Goal: Find specific fact: Find specific fact

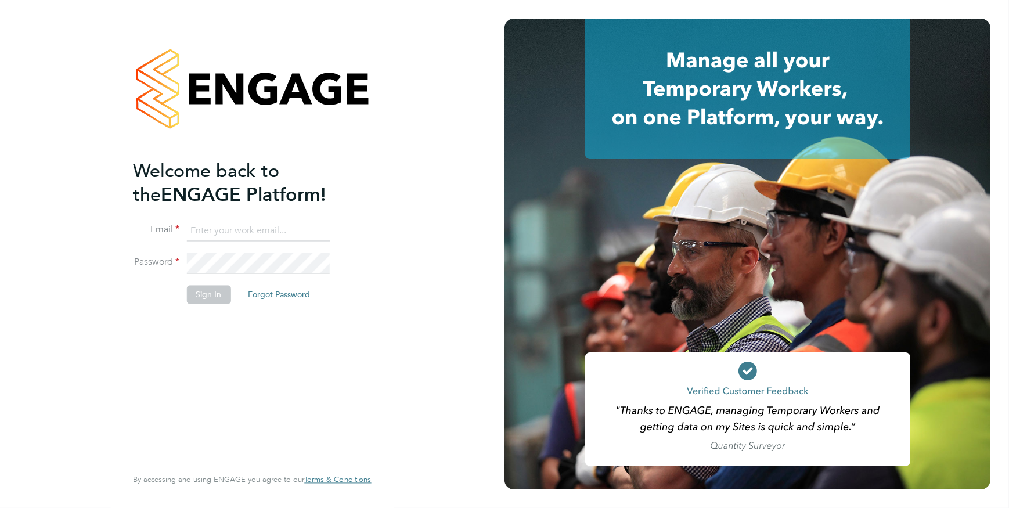
type input "[PERSON_NAME][EMAIL_ADDRESS][PERSON_NAME][DOMAIN_NAME]"
click at [215, 292] on button "Sign In" at bounding box center [208, 294] width 44 height 19
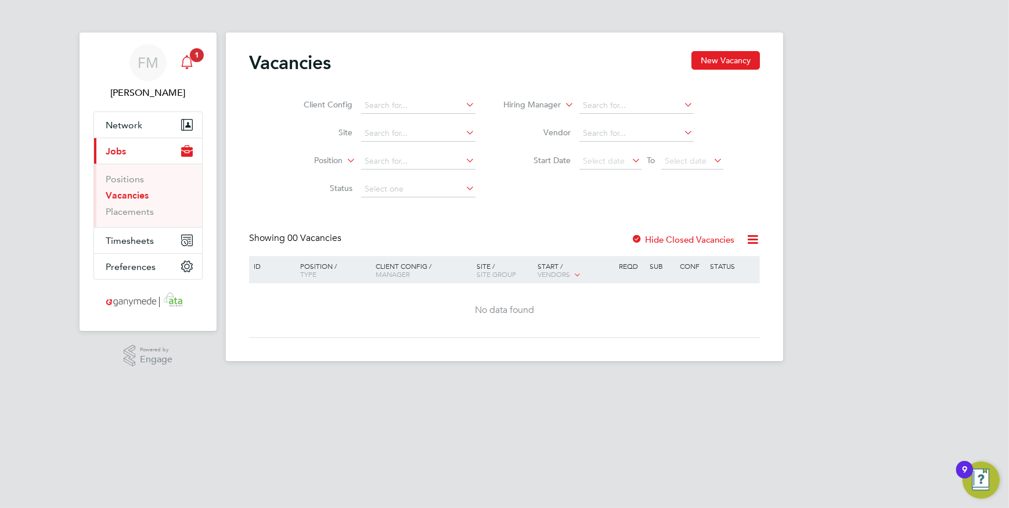
click at [194, 53] on span "1" at bounding box center [197, 55] width 14 height 14
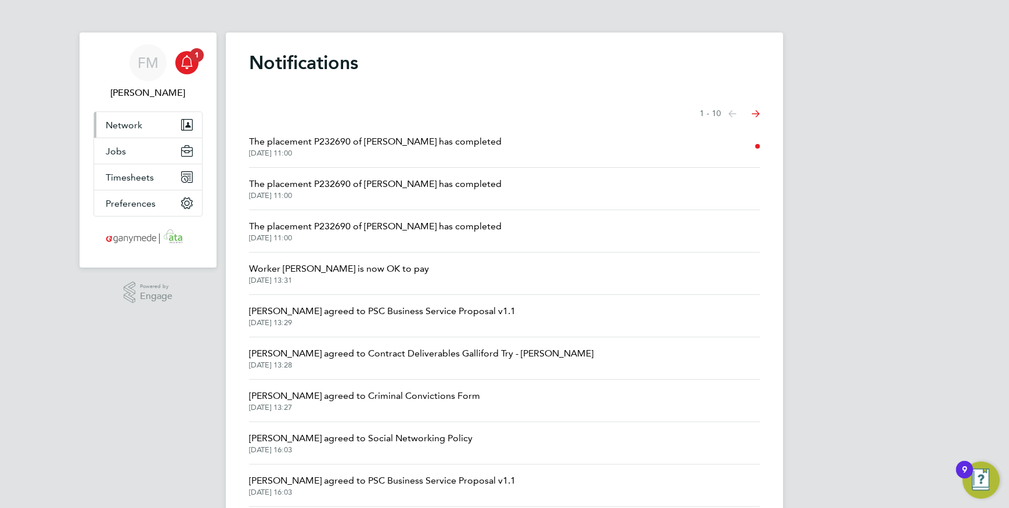
click at [136, 131] on button "Network" at bounding box center [148, 125] width 108 height 26
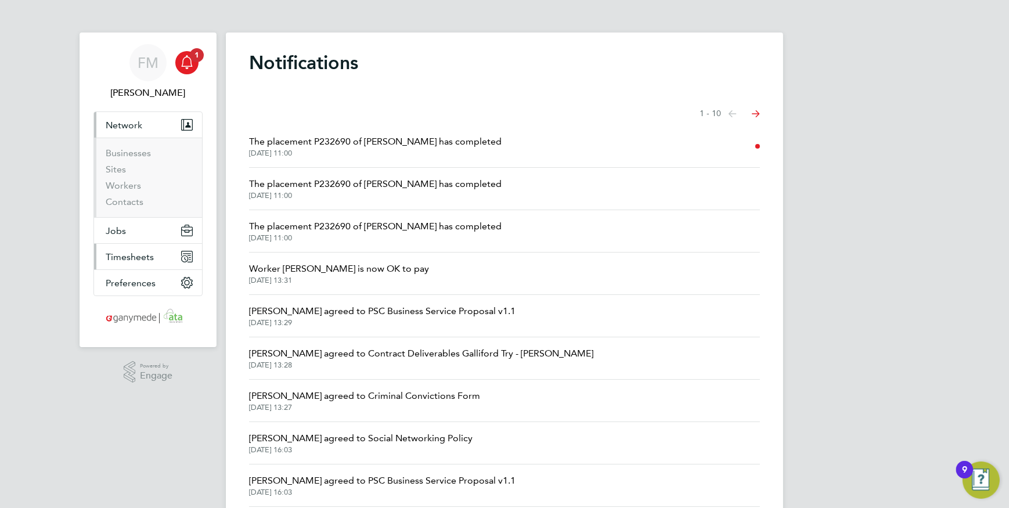
click at [128, 247] on button "Timesheets" at bounding box center [148, 257] width 108 height 26
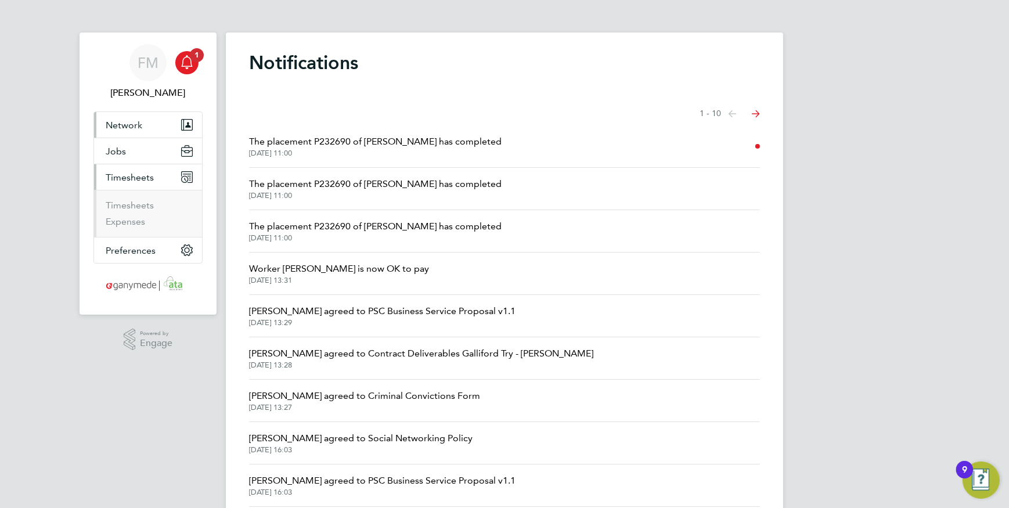
click at [131, 134] on button "Network" at bounding box center [148, 125] width 108 height 26
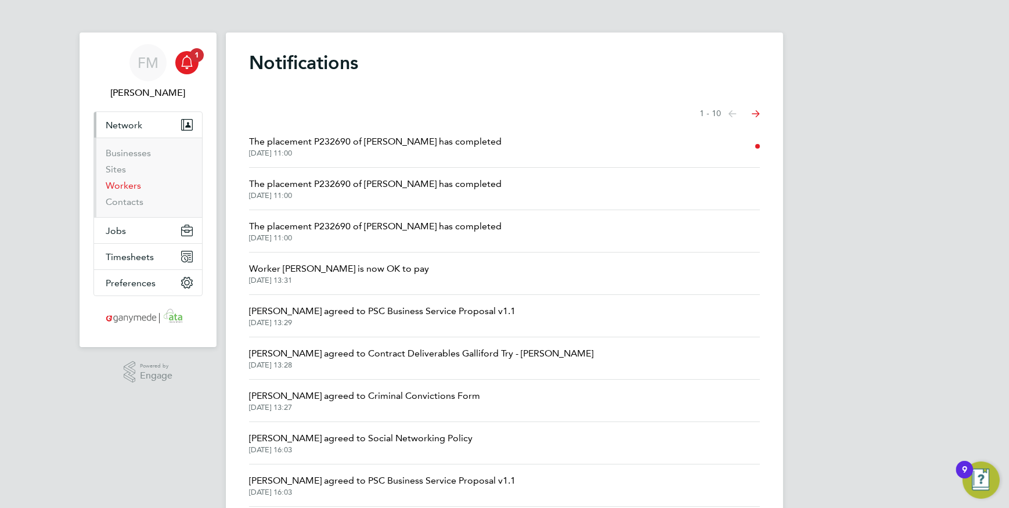
click at [128, 188] on link "Workers" at bounding box center [123, 185] width 35 height 11
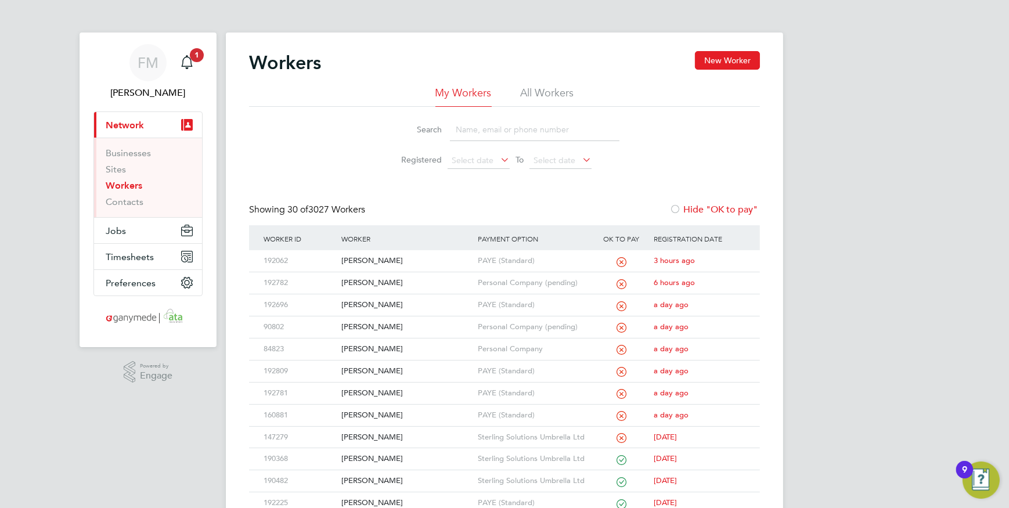
click at [495, 125] on input at bounding box center [535, 129] width 170 height 23
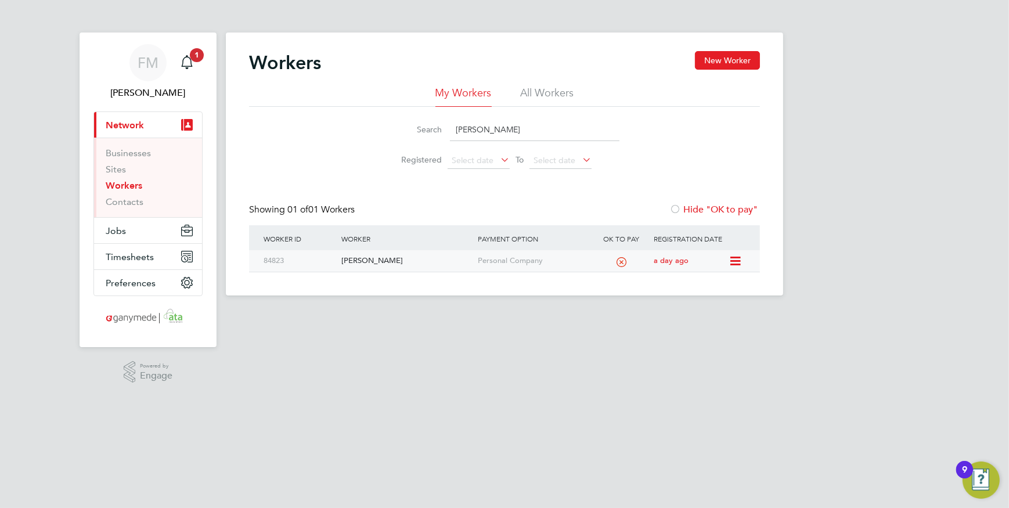
type input "ADRIAN TAYL"
click at [308, 265] on div "84823" at bounding box center [300, 260] width 78 height 21
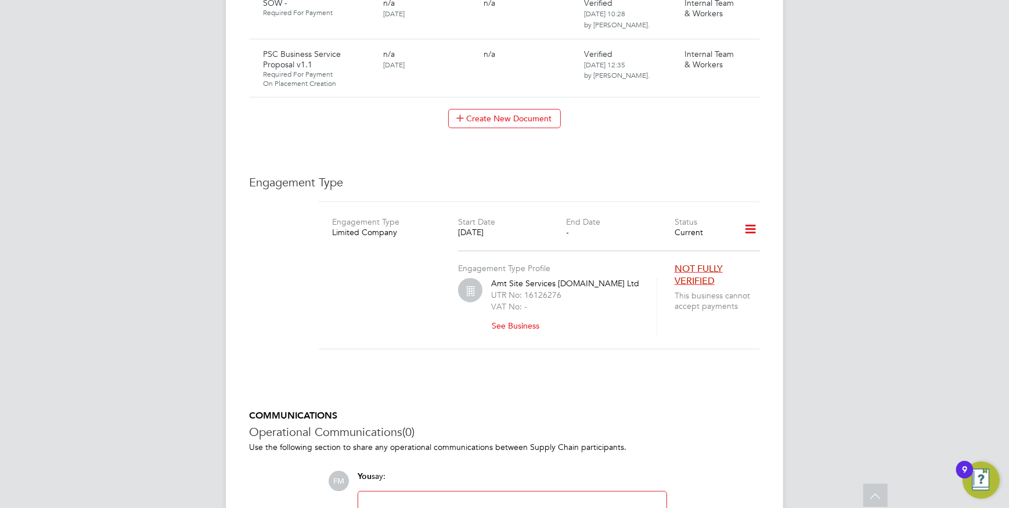
scroll to position [1737, 0]
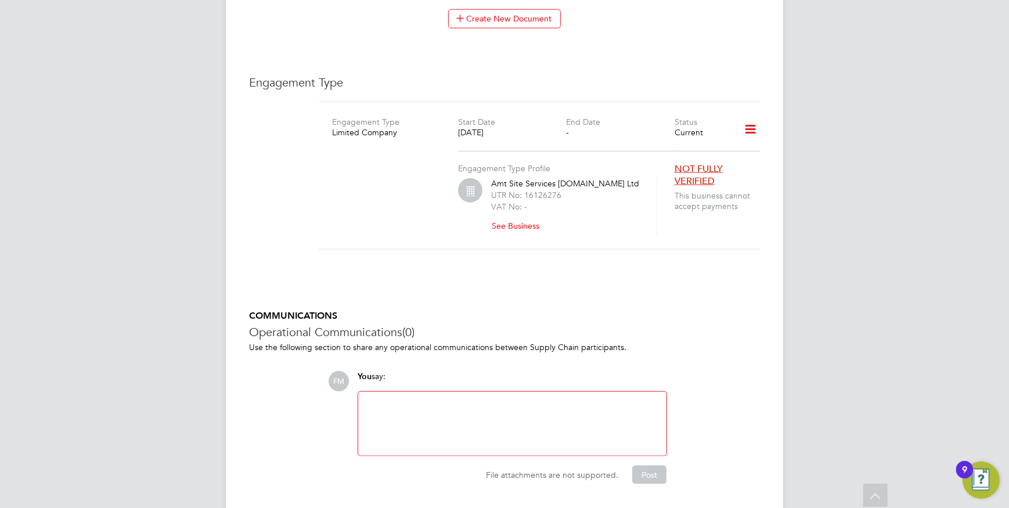
click at [531, 217] on button "See Business" at bounding box center [520, 226] width 58 height 19
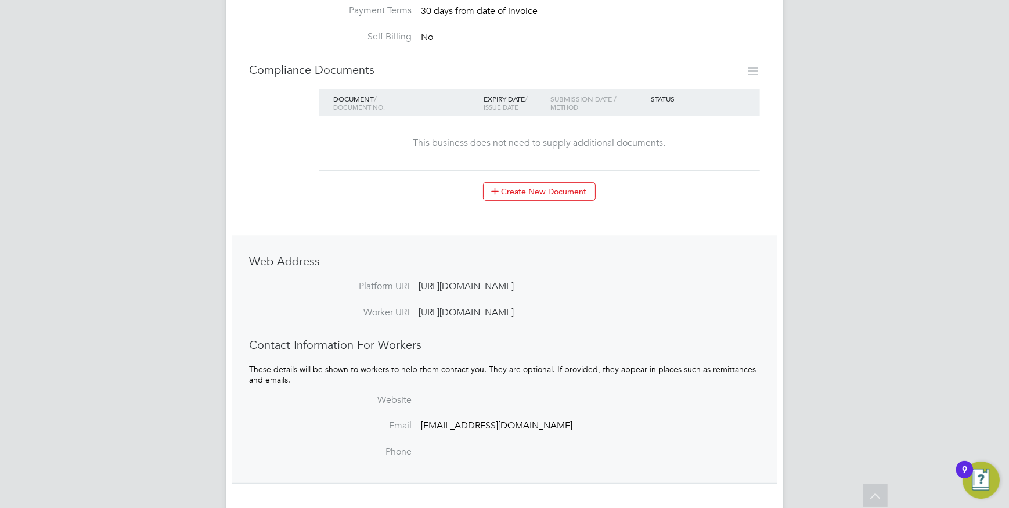
scroll to position [662, 0]
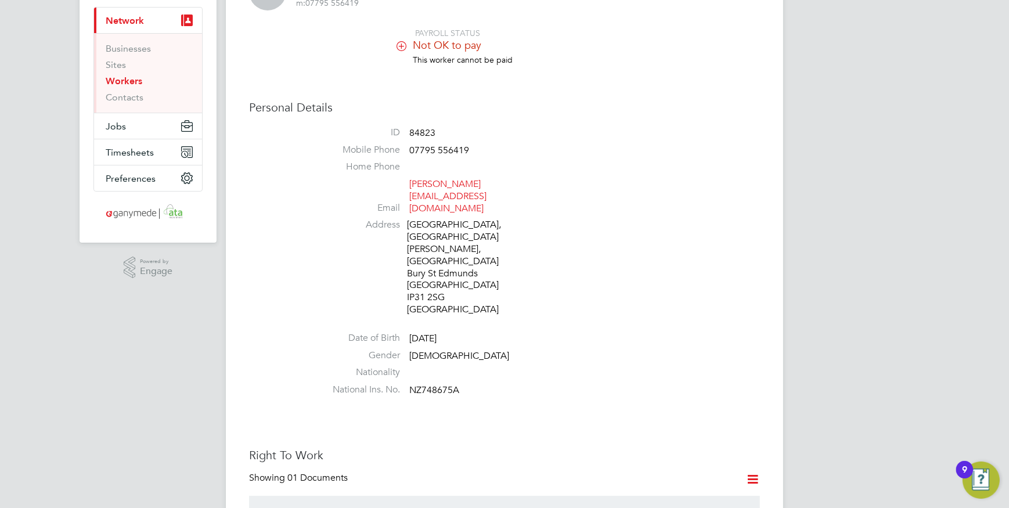
scroll to position [105, 0]
click at [469, 48] on span "Not OK to pay" at bounding box center [447, 44] width 69 height 13
click at [414, 44] on span "Not OK to pay" at bounding box center [447, 44] width 69 height 13
click at [401, 41] on icon at bounding box center [401, 45] width 9 height 9
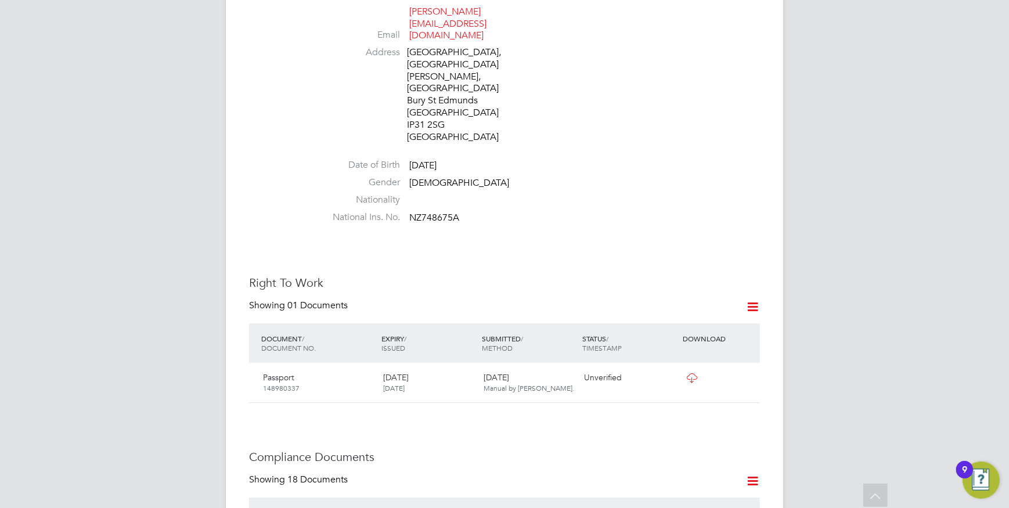
scroll to position [528, 0]
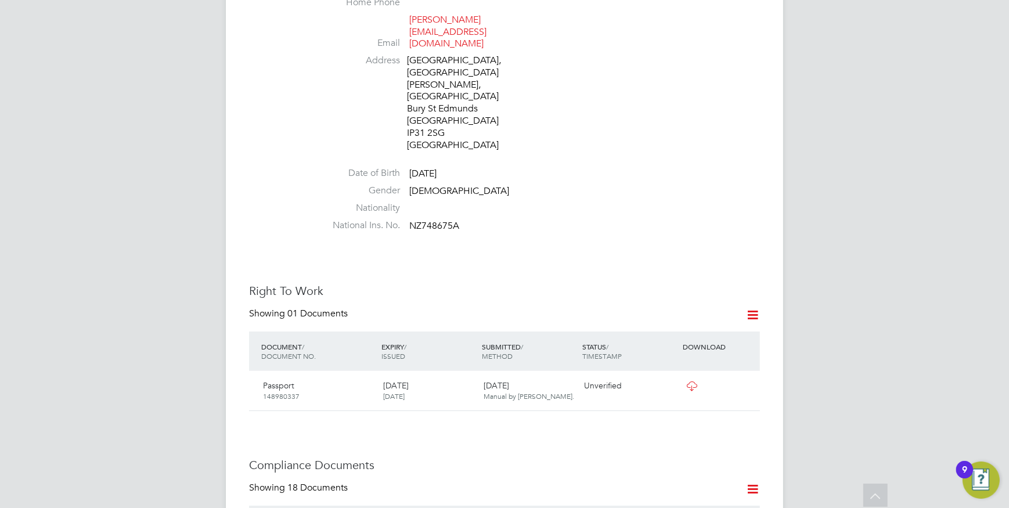
click at [423, 95] on div "[STREET_ADDRESS][PERSON_NAME]" at bounding box center [462, 103] width 110 height 96
copy div "IP31 2SG"
click at [453, 94] on div "[STREET_ADDRESS][PERSON_NAME]" at bounding box center [462, 103] width 110 height 96
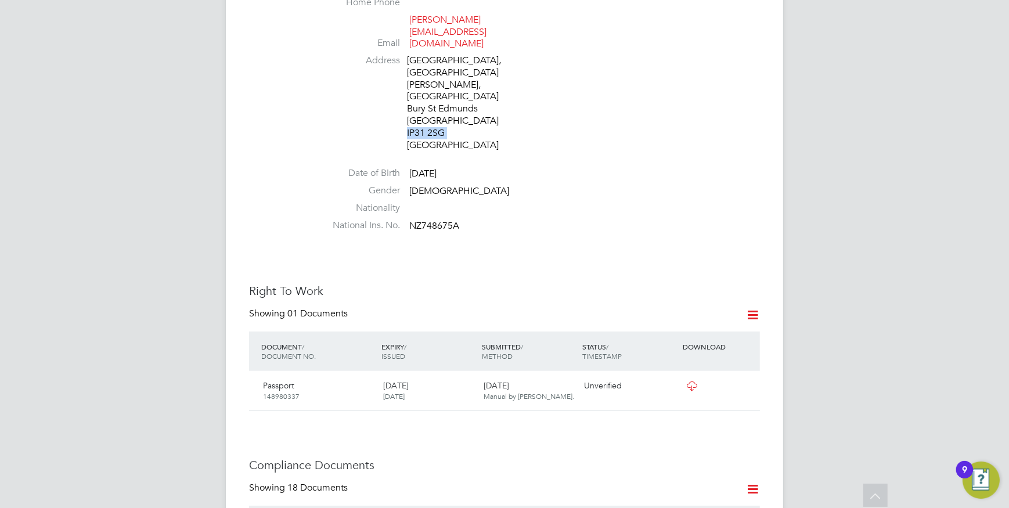
click at [451, 98] on div "[STREET_ADDRESS][PERSON_NAME]" at bounding box center [462, 103] width 110 height 96
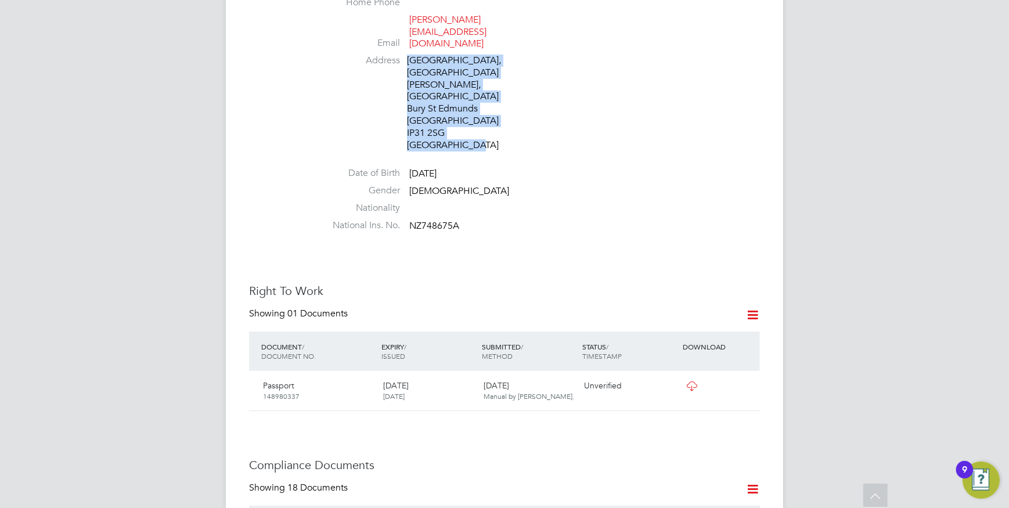
drag, startPoint x: 484, startPoint y: 105, endPoint x: 407, endPoint y: 34, distance: 105.6
click at [407, 55] on li "Address [STREET_ADDRESS][PERSON_NAME]" at bounding box center [539, 104] width 441 height 99
copy div "[STREET_ADDRESS][PERSON_NAME]"
click at [686, 382] on icon at bounding box center [692, 386] width 15 height 9
